Goal: Information Seeking & Learning: Learn about a topic

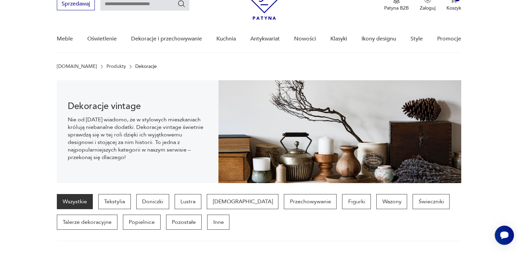
scroll to position [31, 0]
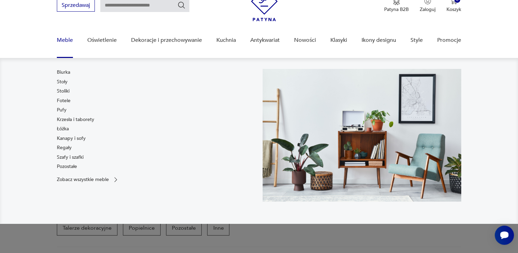
click at [67, 37] on link "Meble" at bounding box center [65, 40] width 16 height 26
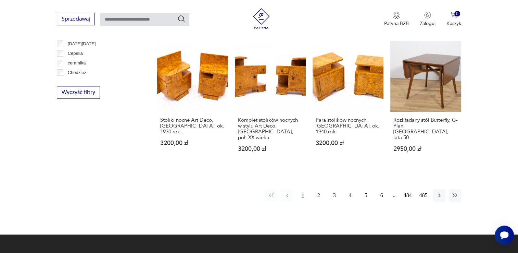
scroll to position [701, 0]
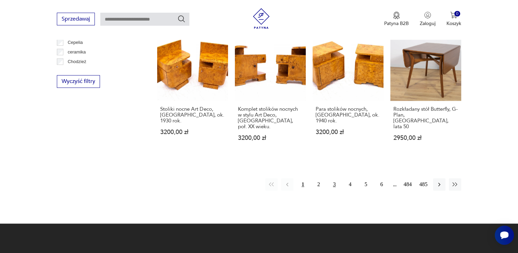
click at [337, 178] on button "3" at bounding box center [334, 184] width 12 height 12
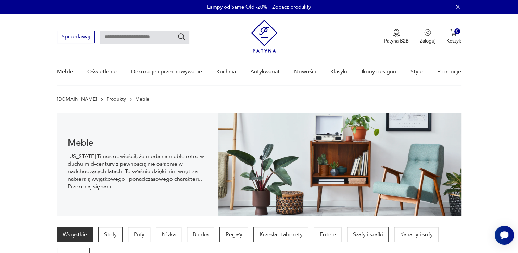
click at [162, 38] on input "text" at bounding box center [144, 36] width 89 height 13
type input "********"
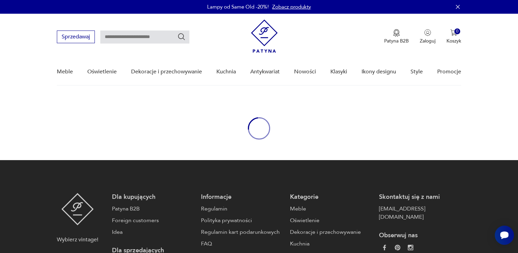
type input "********"
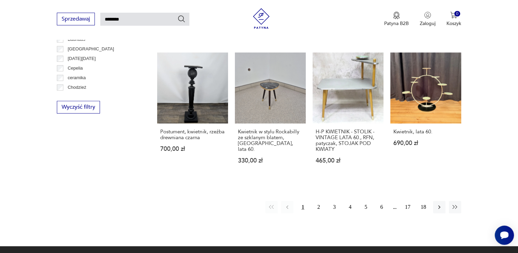
scroll to position [493, 0]
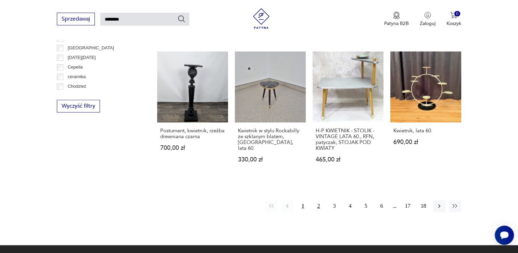
click at [316, 200] on button "2" at bounding box center [318, 206] width 12 height 12
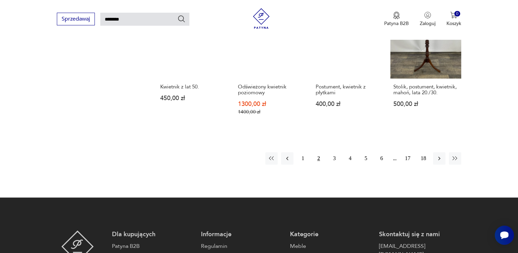
scroll to position [559, 0]
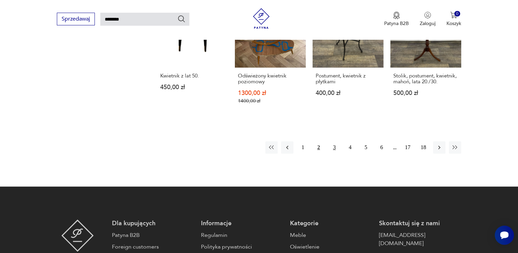
click at [331, 141] on button "3" at bounding box center [334, 147] width 12 height 12
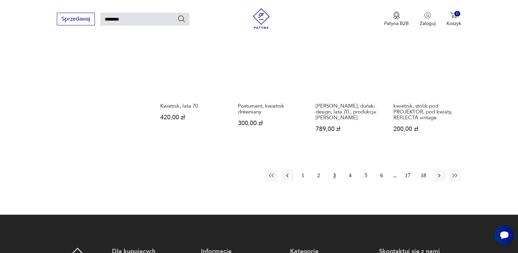
scroll to position [519, 0]
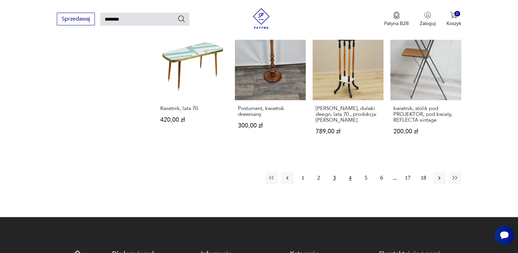
click at [348, 178] on button "4" at bounding box center [350, 177] width 12 height 12
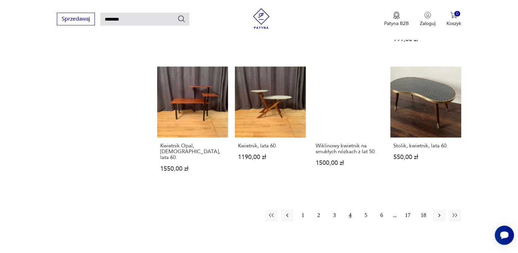
scroll to position [502, 0]
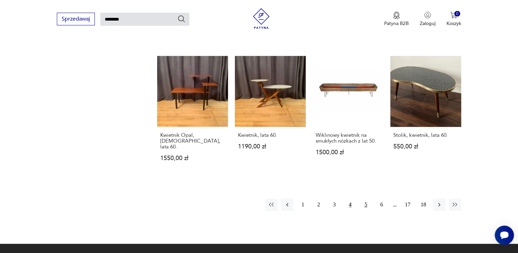
click at [365, 198] on button "5" at bounding box center [366, 204] width 12 height 12
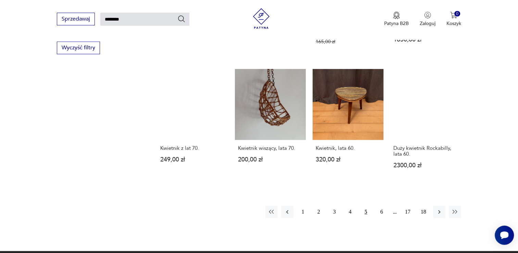
scroll to position [477, 0]
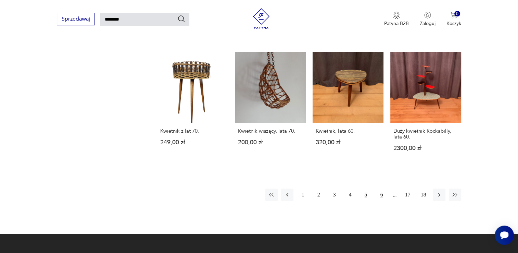
click at [381, 193] on button "6" at bounding box center [381, 194] width 12 height 12
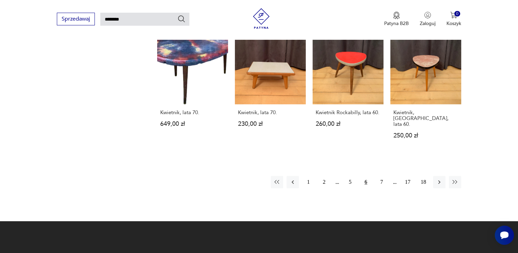
scroll to position [508, 0]
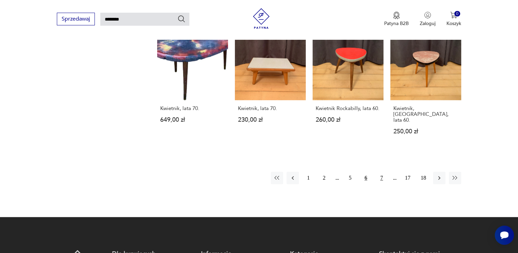
click at [381, 171] on button "7" at bounding box center [381, 177] width 12 height 12
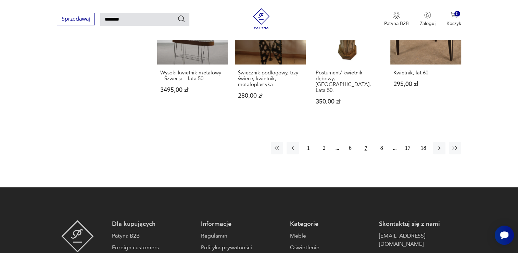
scroll to position [537, 0]
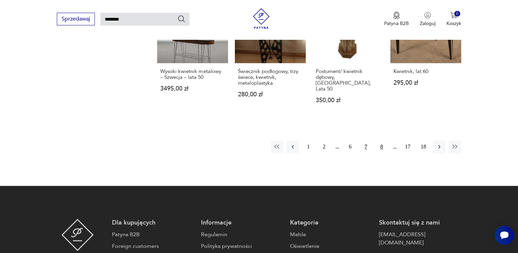
click at [382, 141] on button "8" at bounding box center [381, 146] width 12 height 12
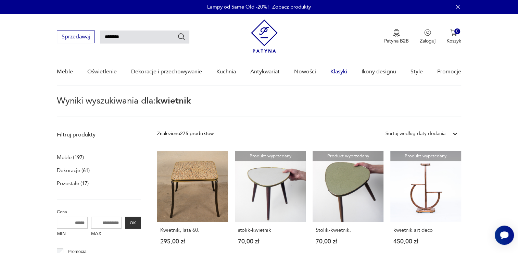
click at [333, 72] on link "Klasyki" at bounding box center [338, 72] width 17 height 26
